Goal: Task Accomplishment & Management: Manage account settings

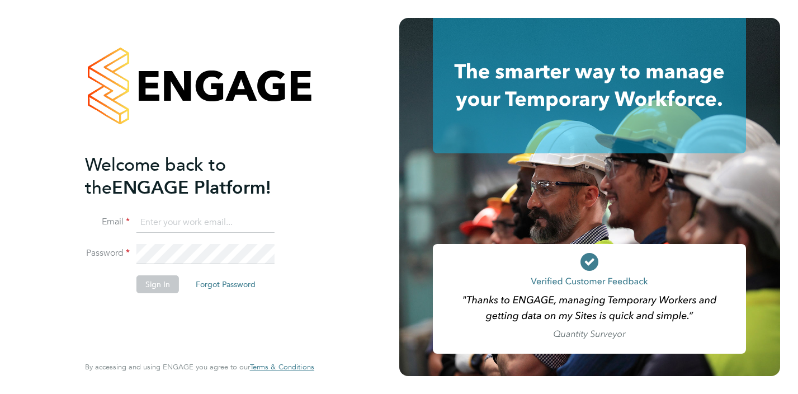
click at [147, 216] on input at bounding box center [206, 223] width 138 height 20
type input "r"
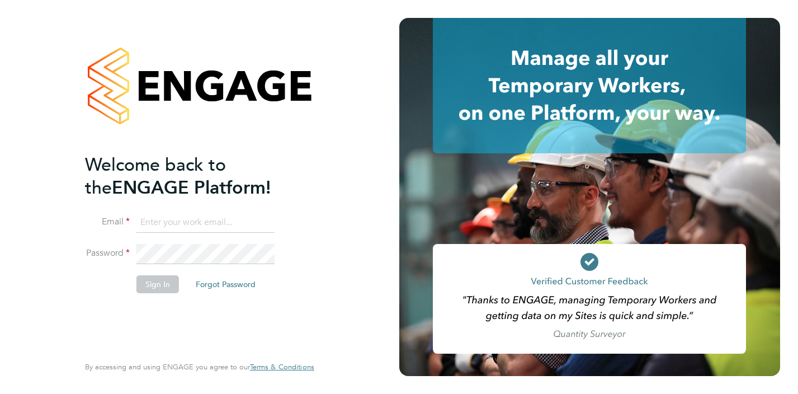
click at [159, 222] on input at bounding box center [206, 223] width 138 height 20
type input "[EMAIL_ADDRESS][DOMAIN_NAME]"
click at [227, 284] on button "Forgot Password" at bounding box center [226, 284] width 78 height 18
